Goal: Task Accomplishment & Management: Complete application form

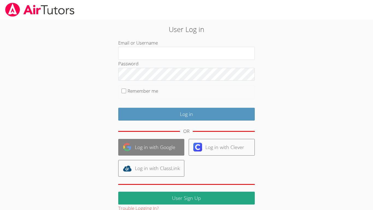
click at [146, 142] on link "Log in with Google" at bounding box center [151, 147] width 66 height 17
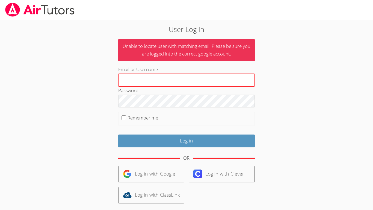
click at [193, 83] on input "Email or Username" at bounding box center [186, 80] width 137 height 13
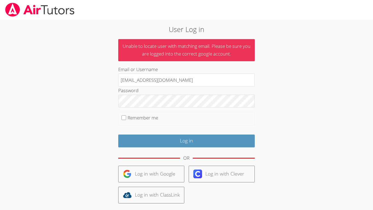
type input "201265@student.clevelandisd.org"
click at [118, 135] on input "Log in" at bounding box center [186, 141] width 137 height 13
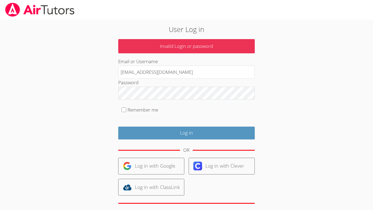
click at [128, 109] on label "Remember me" at bounding box center [143, 110] width 31 height 6
click at [126, 109] on input "Remember me" at bounding box center [124, 109] width 5 height 5
checkbox input "true"
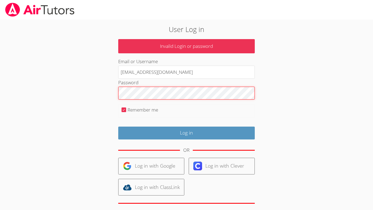
click at [118, 127] on input "Log in" at bounding box center [186, 133] width 137 height 13
click at [182, 50] on p "Invalid Login or password" at bounding box center [186, 46] width 137 height 14
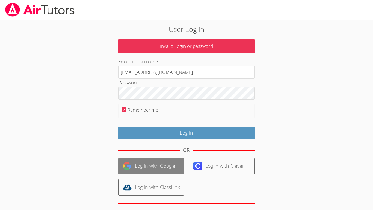
click at [157, 165] on link "Log in with Google" at bounding box center [151, 166] width 66 height 17
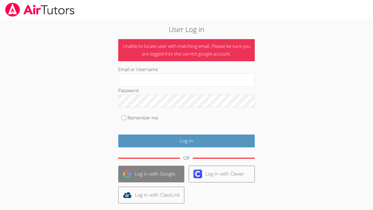
click at [164, 170] on link "Log in with Google" at bounding box center [151, 174] width 66 height 17
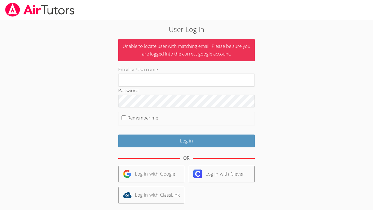
click at [164, 170] on link "Log in with Google" at bounding box center [151, 174] width 66 height 17
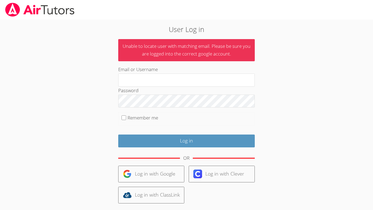
click at [164, 170] on link "Log in with Google" at bounding box center [151, 174] width 66 height 17
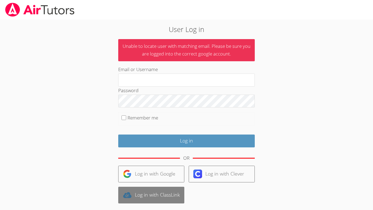
click at [161, 196] on link "Log in with ClassLink" at bounding box center [151, 195] width 66 height 17
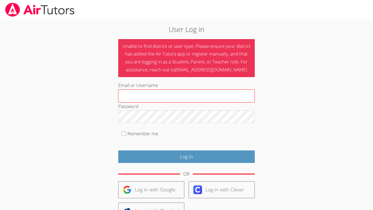
click at [191, 97] on input "Email or Username" at bounding box center [186, 95] width 137 height 13
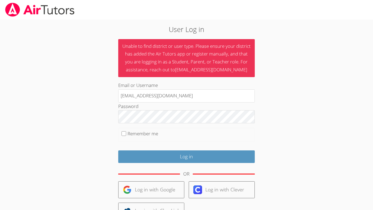
type input "[EMAIL_ADDRESS][DOMAIN_NAME]"
click at [118, 150] on input "Log in" at bounding box center [186, 156] width 137 height 13
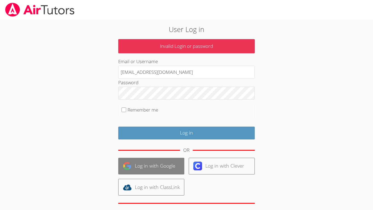
click at [139, 168] on link "Log in with Google" at bounding box center [151, 166] width 66 height 17
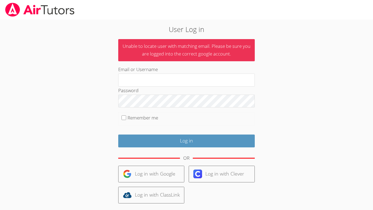
scroll to position [37, 0]
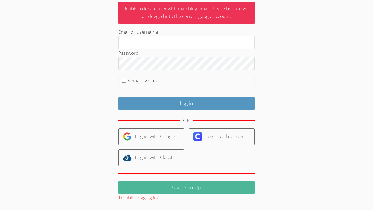
click at [205, 190] on link "User Sign Up" at bounding box center [186, 187] width 137 height 13
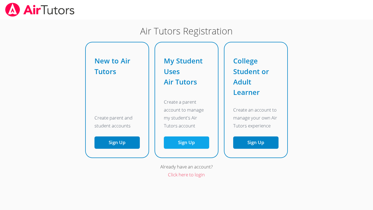
click at [170, 144] on link "Sign Up" at bounding box center [186, 142] width 45 height 12
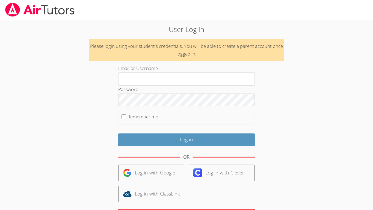
scroll to position [36, 0]
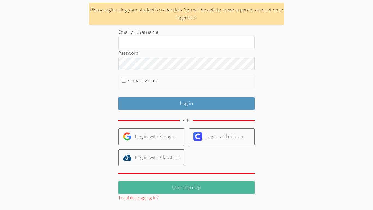
click at [147, 186] on link "User Sign Up" at bounding box center [186, 187] width 137 height 13
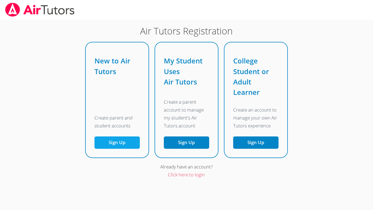
click at [115, 141] on button "Sign Up" at bounding box center [117, 142] width 45 height 12
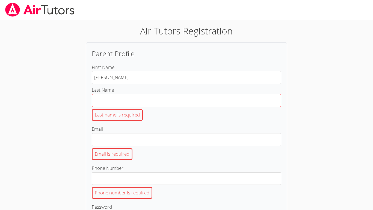
type input "Alex"
click at [107, 102] on input "Last Name Last name is required" at bounding box center [187, 100] width 190 height 13
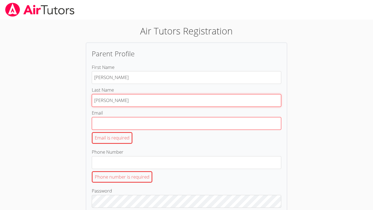
type input "Delgado"
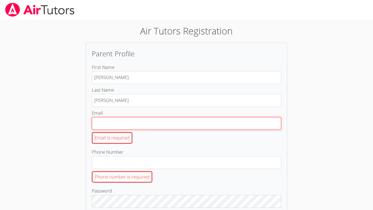
click at [106, 125] on input "Email Email is required" at bounding box center [187, 123] width 190 height 13
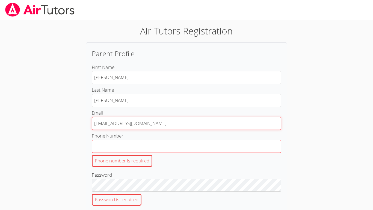
type input "201265@student.clevelandisd.org"
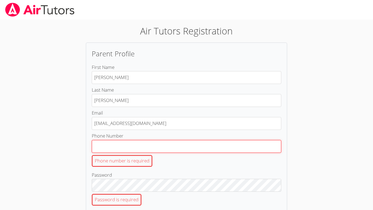
click at [99, 144] on input "Phone Number Phone number is required" at bounding box center [187, 146] width 190 height 13
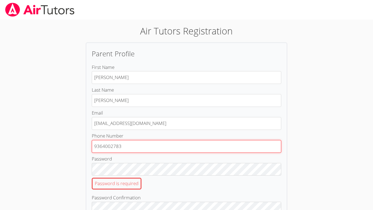
type input "9364002783"
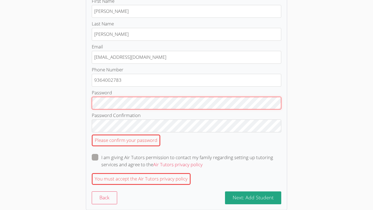
scroll to position [68, 0]
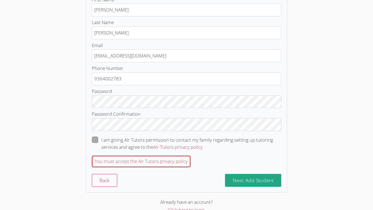
click at [203, 144] on span at bounding box center [203, 147] width 0 height 6
click at [203, 139] on input "I am giving Air Tutors permission to contact my family regarding setting up tut…" at bounding box center [205, 138] width 5 height 5
checkbox input "true"
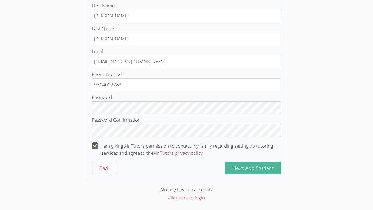
click at [234, 166] on span "Next: Add Student" at bounding box center [253, 168] width 41 height 7
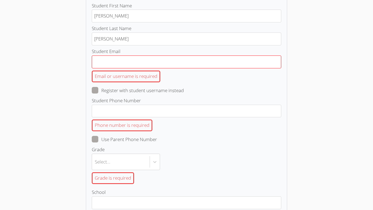
type input "Alex"
click at [116, 60] on input "Student Email Email or username is required" at bounding box center [187, 62] width 190 height 13
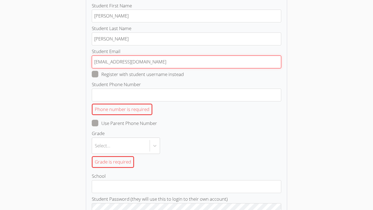
type input "201265@student.clevelandisd.org"
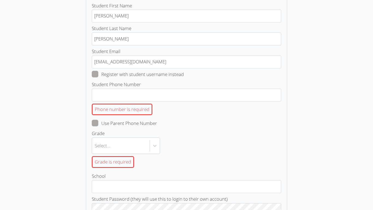
click at [184, 76] on span at bounding box center [184, 74] width 0 height 6
click at [184, 75] on input "Register with student username instead" at bounding box center [186, 73] width 5 height 5
checkbox input "true"
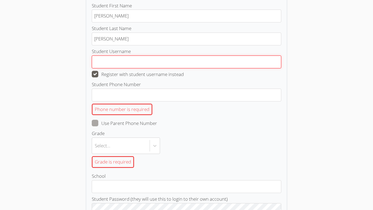
click at [112, 63] on input "Student Username" at bounding box center [187, 62] width 190 height 13
type input "2012"
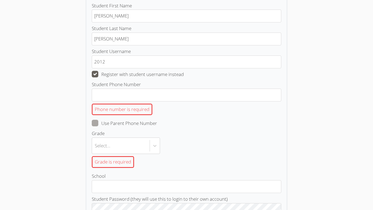
click at [184, 72] on span at bounding box center [184, 74] width 0 height 6
click at [184, 72] on input "Register with student username instead" at bounding box center [186, 73] width 5 height 5
checkbox input "false"
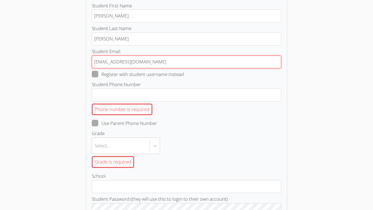
click at [115, 63] on input "201265@student.clevelandisd.org" at bounding box center [187, 62] width 190 height 13
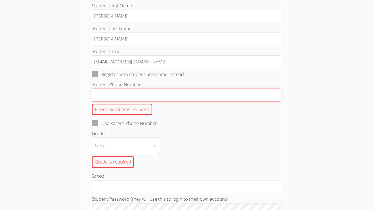
click at [109, 90] on input "Student Phone Number Phone number is required" at bounding box center [187, 95] width 190 height 13
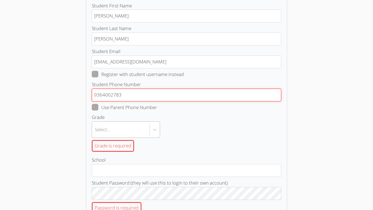
type input "9364002783"
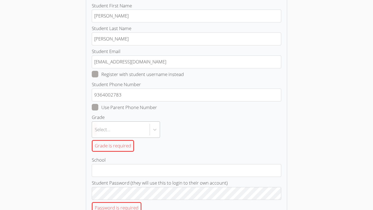
click at [121, 127] on body "Air Tutors Registration Student Profile Student First Name Alex Student Last Na…" at bounding box center [186, 43] width 373 height 210
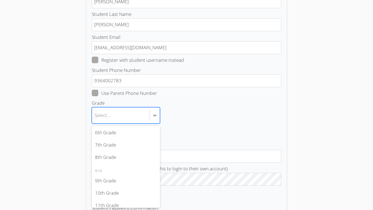
scroll to position [83, 0]
click at [112, 204] on div "11th Grade" at bounding box center [126, 205] width 68 height 12
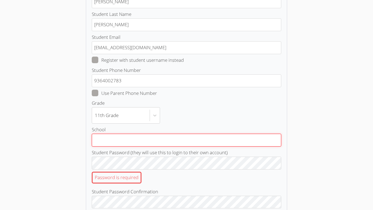
click at [126, 142] on input "School" at bounding box center [187, 140] width 190 height 13
type input "Cleveland High School"
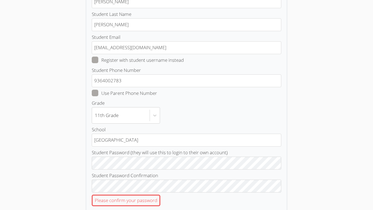
click at [74, 158] on div "Air Tutors Registration Student Profile Student First Name Alex Student Last Na…" at bounding box center [186, 121] width 269 height 346
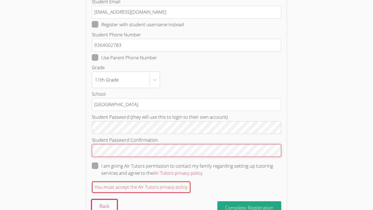
scroll to position [113, 0]
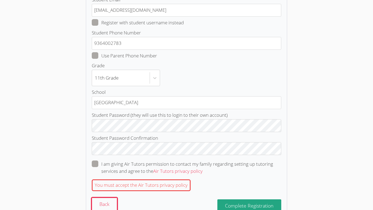
click at [95, 167] on label "I am giving Air Tutors permission to contact my family regarding setting up tut…" at bounding box center [187, 167] width 190 height 14
click at [203, 165] on input "I am giving Air Tutors permission to contact my family regarding setting up tut…" at bounding box center [205, 162] width 5 height 5
checkbox input "true"
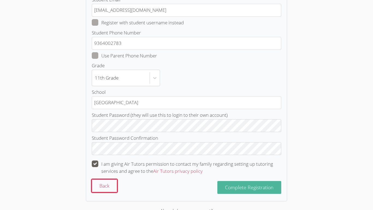
click at [234, 185] on span "Complete Registration" at bounding box center [249, 187] width 49 height 7
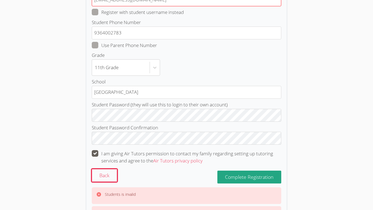
scroll to position [125, 0]
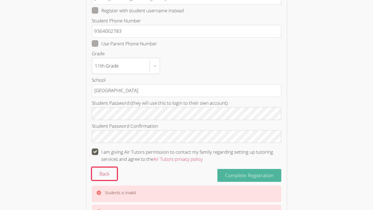
click at [230, 169] on button "Complete Registration" at bounding box center [250, 175] width 64 height 13
click at [180, 160] on link "Air Tutors privacy policy" at bounding box center [177, 159] width 49 height 6
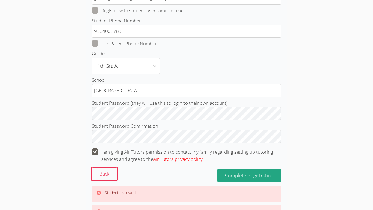
click at [180, 160] on link "Air Tutors privacy policy" at bounding box center [177, 159] width 49 height 6
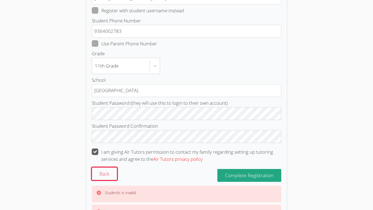
click at [180, 160] on link "Air Tutors privacy policy" at bounding box center [177, 159] width 49 height 6
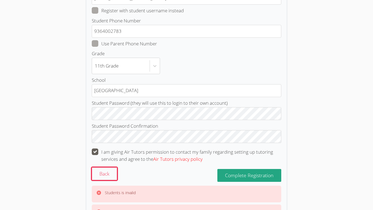
click at [180, 160] on link "Air Tutors privacy policy" at bounding box center [177, 159] width 49 height 6
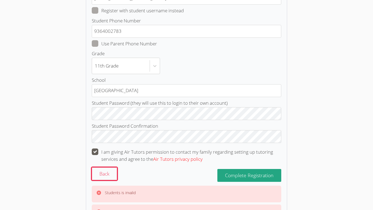
click at [180, 160] on link "Air Tutors privacy policy" at bounding box center [177, 159] width 49 height 6
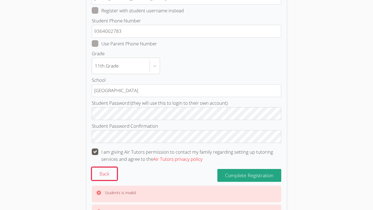
click at [180, 160] on link "Air Tutors privacy policy" at bounding box center [177, 159] width 49 height 6
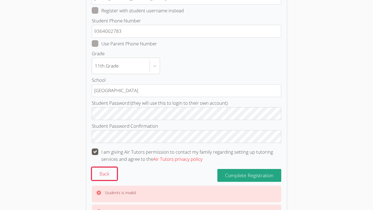
click at [180, 160] on link "Air Tutors privacy policy" at bounding box center [177, 159] width 49 height 6
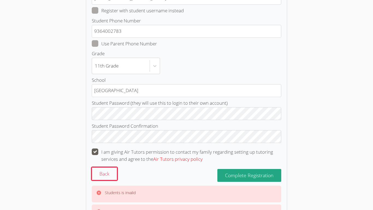
click at [180, 160] on link "Air Tutors privacy policy" at bounding box center [177, 159] width 49 height 6
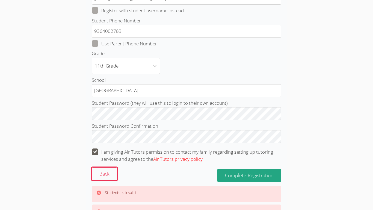
click at [180, 160] on link "Air Tutors privacy policy" at bounding box center [177, 159] width 49 height 6
click at [89, 176] on div "Student Profile Student First Name Alex Student Last Name Delgado Student Email…" at bounding box center [187, 74] width 202 height 315
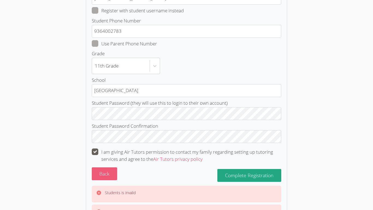
click at [95, 175] on button "Back" at bounding box center [104, 173] width 25 height 13
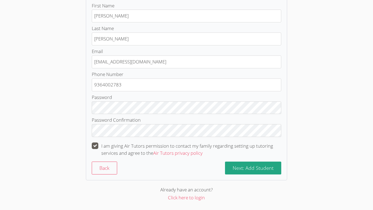
scroll to position [62, 0]
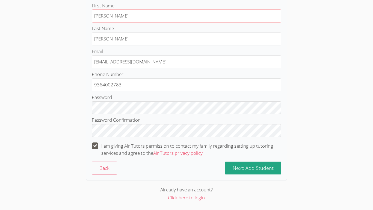
click at [124, 20] on input "Alex" at bounding box center [187, 16] width 190 height 13
type input "A"
click at [100, 17] on input "Erika" at bounding box center [187, 16] width 190 height 13
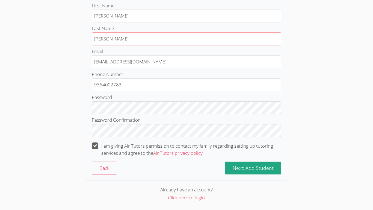
type input "Ericka"
click at [111, 33] on input "Delgado" at bounding box center [187, 39] width 190 height 13
type input "D"
type input "Cervantes"
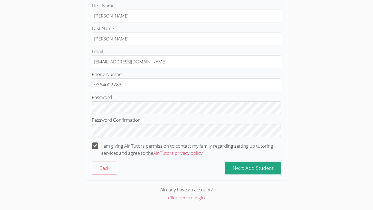
click at [83, 66] on div "Air Tutors Registration Parent Profile First Name Ericka Last Name Cervantes Em…" at bounding box center [186, 82] width 269 height 239
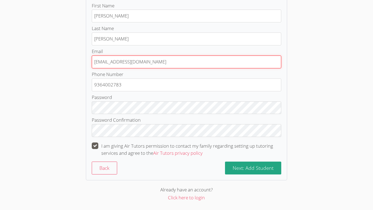
drag, startPoint x: 168, startPoint y: 63, endPoint x: 92, endPoint y: 64, distance: 76.0
click at [92, 64] on input "201265@student.clevelandisd.org" at bounding box center [187, 62] width 190 height 13
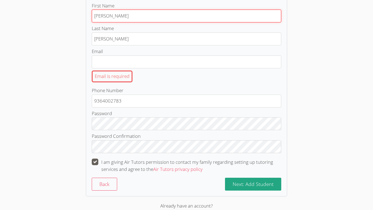
drag, startPoint x: 109, startPoint y: 15, endPoint x: 94, endPoint y: 15, distance: 14.5
click at [94, 15] on input "Ericka" at bounding box center [187, 16] width 190 height 13
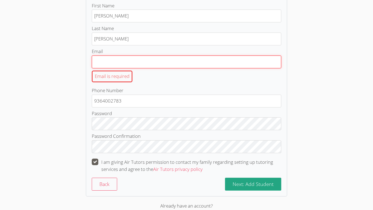
click at [110, 62] on input "Email Email is required" at bounding box center [187, 62] width 190 height 13
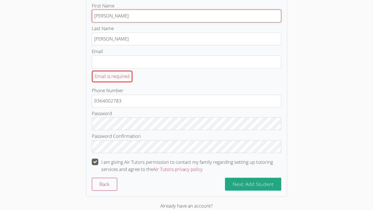
drag, startPoint x: 115, startPoint y: 17, endPoint x: 89, endPoint y: 18, distance: 25.7
click at [89, 18] on div "Parent Profile First Name Ericka Last Name Cervantes Email Email is required Ph…" at bounding box center [187, 89] width 202 height 216
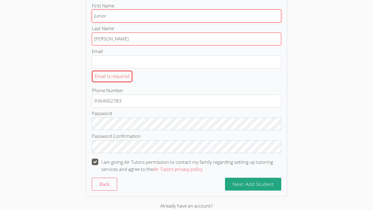
type input "Junior"
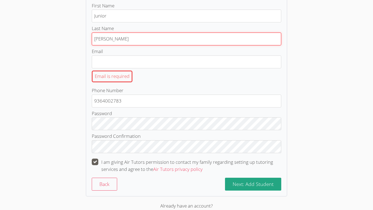
drag, startPoint x: 121, startPoint y: 38, endPoint x: 79, endPoint y: 36, distance: 41.3
click at [79, 36] on div "Air Tutors Registration Parent Profile First Name Junior Last Name Cervantes Em…" at bounding box center [186, 90] width 269 height 255
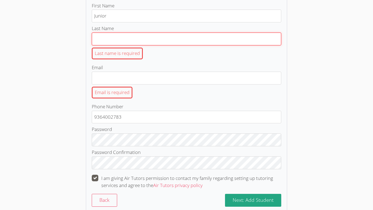
scroll to position [0, 0]
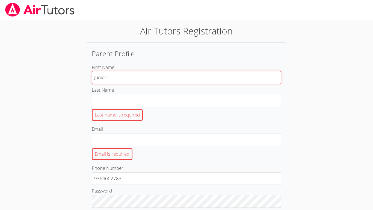
drag, startPoint x: 114, startPoint y: 80, endPoint x: 83, endPoint y: 78, distance: 31.6
click at [83, 78] on div "Air Tutors Registration Parent Profile First Name Junior Last Name Last name is…" at bounding box center [186, 159] width 269 height 271
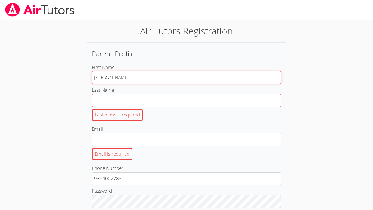
type input "Noey"
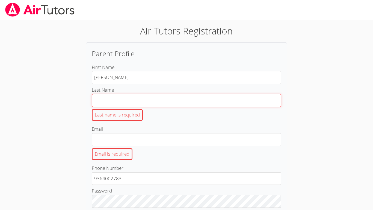
click at [103, 98] on input "Last Name Last name is required" at bounding box center [187, 100] width 190 height 13
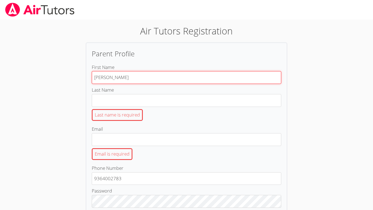
drag, startPoint x: 117, startPoint y: 75, endPoint x: 89, endPoint y: 74, distance: 27.9
click at [89, 74] on div "Parent Profile First Name Noey Last Name Last name is required Email Email is r…" at bounding box center [187, 158] width 202 height 232
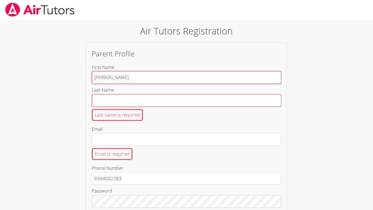
type input "Alex"
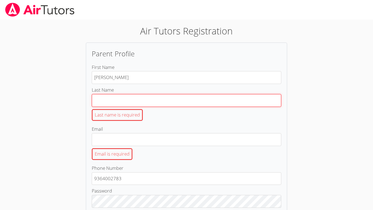
click at [116, 101] on input "Last Name Last name is required" at bounding box center [187, 100] width 190 height 13
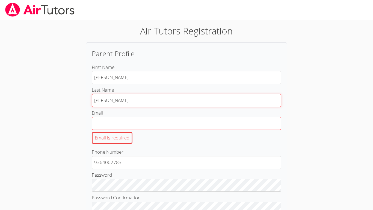
type input "Delgado"
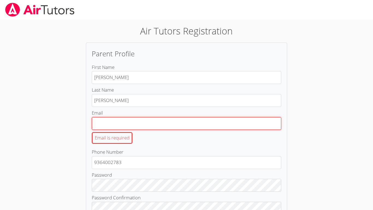
click at [117, 118] on input "Email Email is required" at bounding box center [187, 123] width 190 height 13
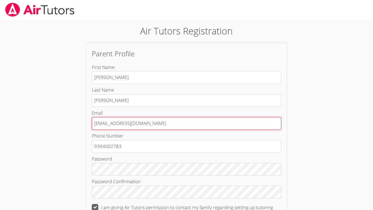
type input "201265@student.clevelandisd.org"
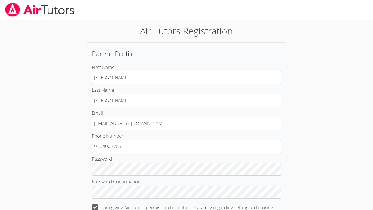
click at [346, 133] on body "Air Tutors Registration Parent Profile First Name Alex Last Name Delgado Email …" at bounding box center [186, 105] width 373 height 210
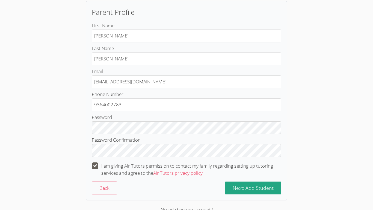
scroll to position [62, 0]
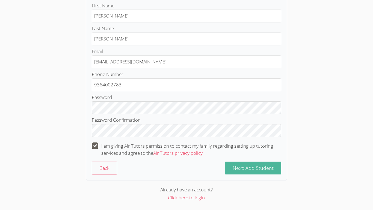
click at [271, 168] on span "Next: Add Student" at bounding box center [253, 168] width 41 height 7
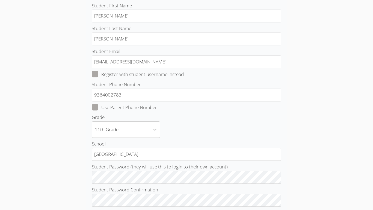
drag, startPoint x: 133, startPoint y: 16, endPoint x: 85, endPoint y: 17, distance: 48.2
click at [85, 17] on div "Air Tutors Registration Student Profile Student First Name Alex Student Last Na…" at bounding box center [186, 119] width 269 height 312
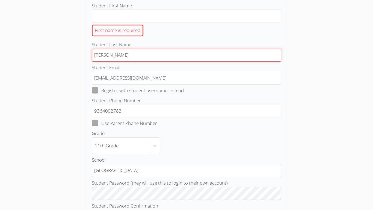
drag, startPoint x: 115, startPoint y: 55, endPoint x: 72, endPoint y: 51, distance: 43.7
click at [72, 51] on div "Air Tutors Registration Student Profile Student First Name First name is requir…" at bounding box center [186, 127] width 269 height 328
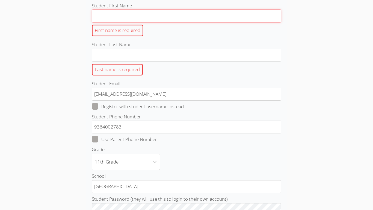
click at [107, 15] on input "Student First Name First name is required" at bounding box center [187, 16] width 190 height 13
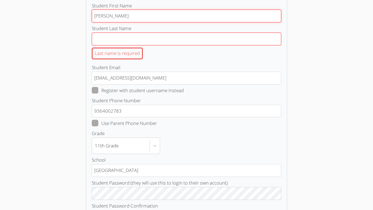
type input "Michael"
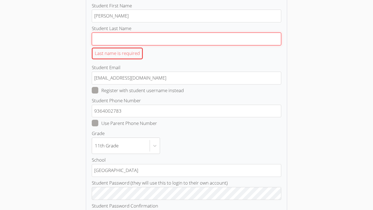
click at [102, 35] on input "Student Last Name Last name is required" at bounding box center [187, 39] width 190 height 13
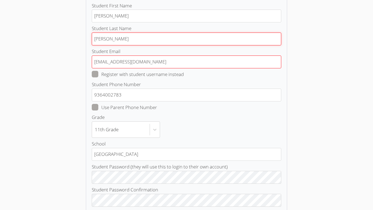
type input "Delgado"
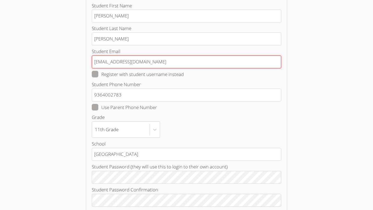
click at [110, 61] on input "201265@student.clevelandisd.org" at bounding box center [187, 62] width 190 height 13
type input "201266@student.clevelandisd.org"
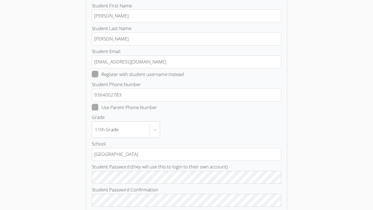
click at [76, 76] on div "Air Tutors Registration Student Profile Student First Name Michael Student Last…" at bounding box center [186, 119] width 269 height 312
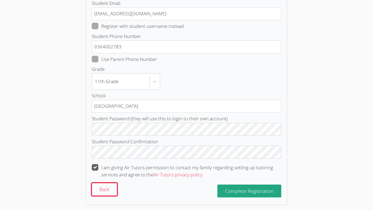
scroll to position [134, 0]
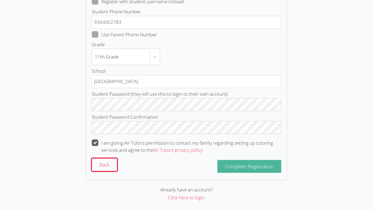
click at [231, 165] on span "Complete Registration" at bounding box center [249, 166] width 49 height 7
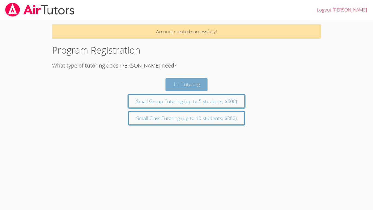
click at [174, 87] on button "1-1 Tutoring" at bounding box center [187, 84] width 42 height 13
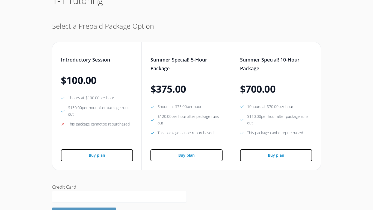
scroll to position [83, 0]
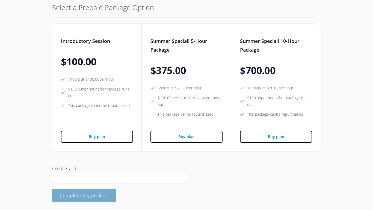
click at [105, 199] on button "Complete Registration" at bounding box center [84, 195] width 64 height 13
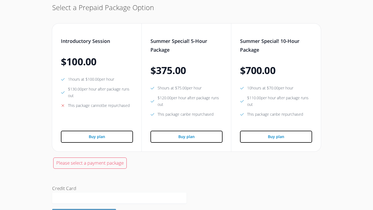
click at [142, 163] on div "Please select a payment package" at bounding box center [187, 163] width 268 height 17
click at [129, 164] on div "Please select a payment package" at bounding box center [187, 163] width 268 height 17
click at [122, 163] on span "Please select a payment package" at bounding box center [90, 163] width 68 height 6
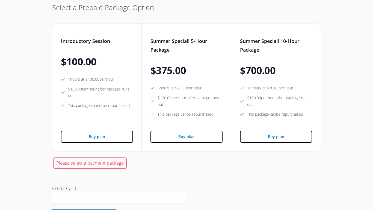
click at [139, 164] on div "Please select a payment package" at bounding box center [187, 163] width 268 height 17
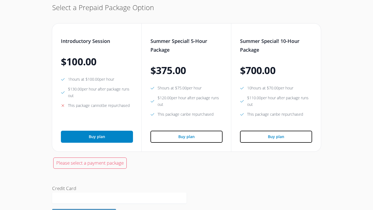
click at [94, 139] on button "Buy plan" at bounding box center [97, 137] width 72 height 12
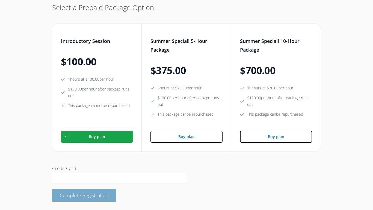
click at [84, 198] on span "Complete Registration" at bounding box center [84, 195] width 49 height 7
